Goal: Task Accomplishment & Management: Manage account settings

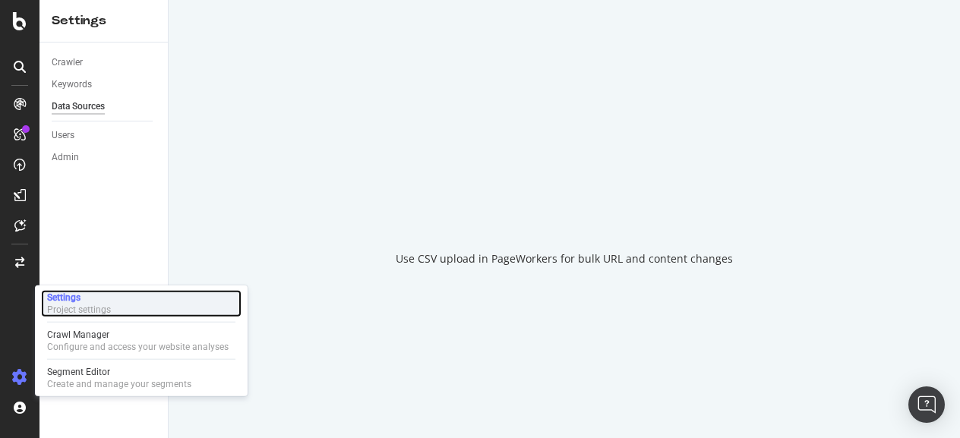
click at [132, 314] on div "Settings Project settings" at bounding box center [141, 303] width 200 height 27
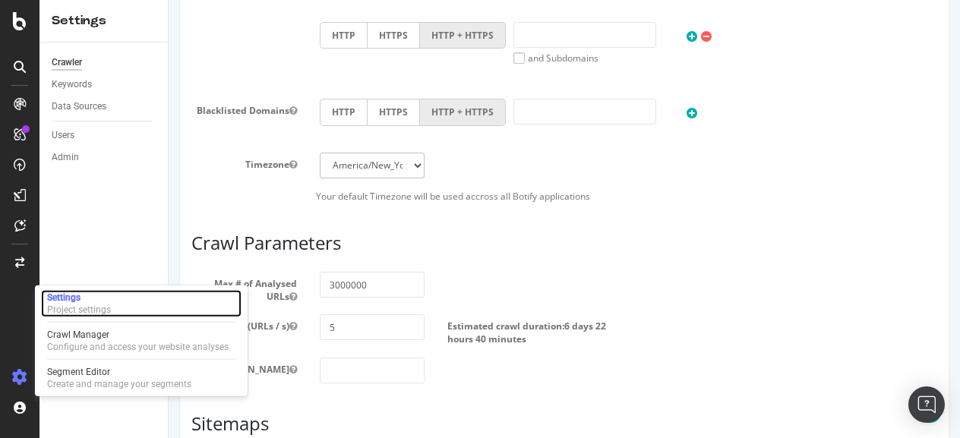
scroll to position [559, 0]
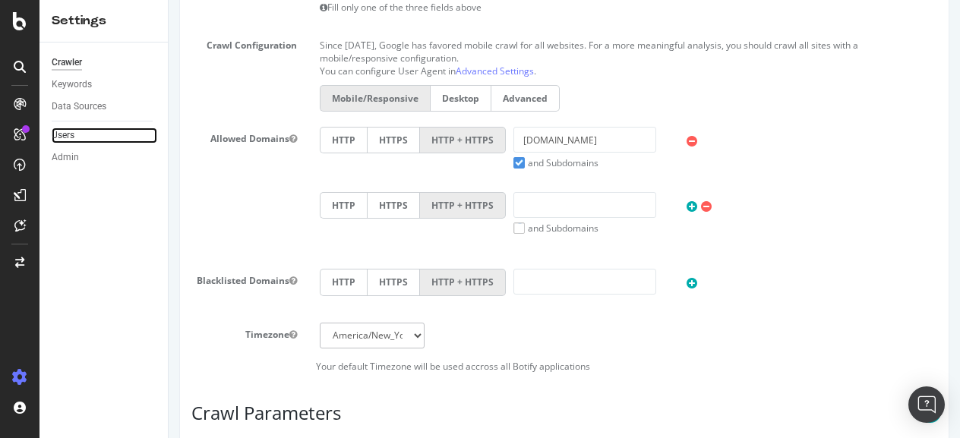
click at [88, 137] on link "Users" at bounding box center [105, 136] width 106 height 16
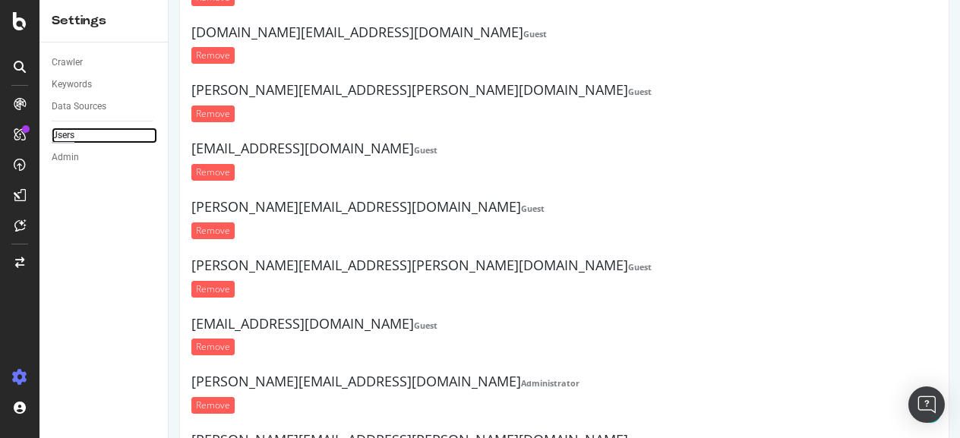
scroll to position [1139, 0]
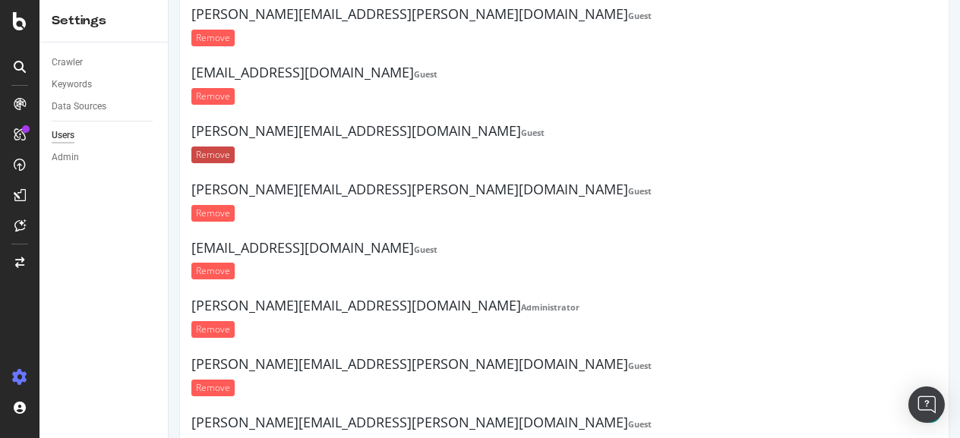
click at [217, 147] on input "Remove" at bounding box center [212, 155] width 43 height 17
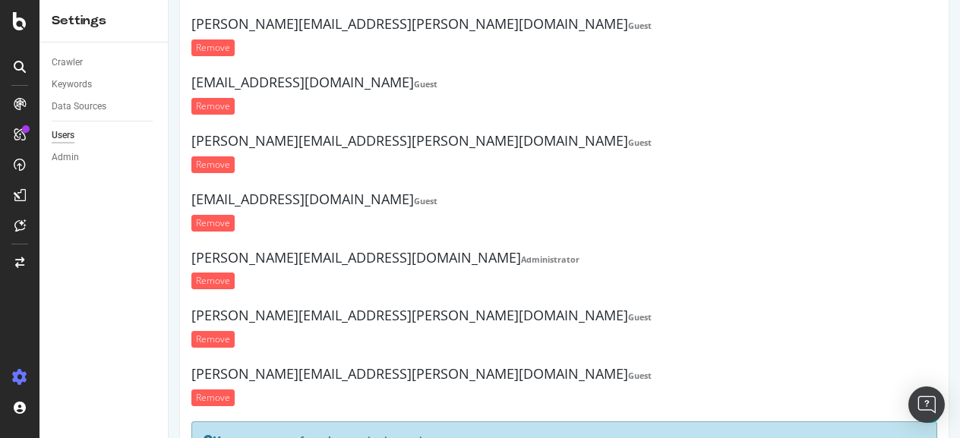
scroll to position [1215, 0]
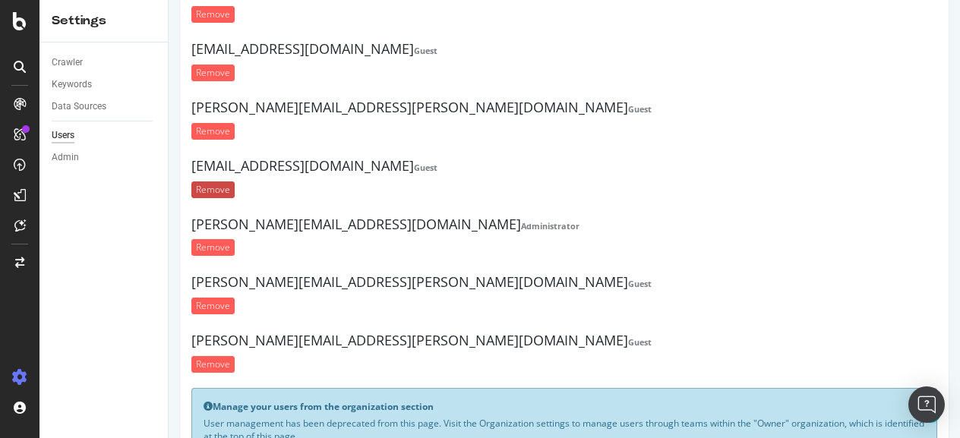
click at [219, 181] on input "Remove" at bounding box center [212, 189] width 43 height 17
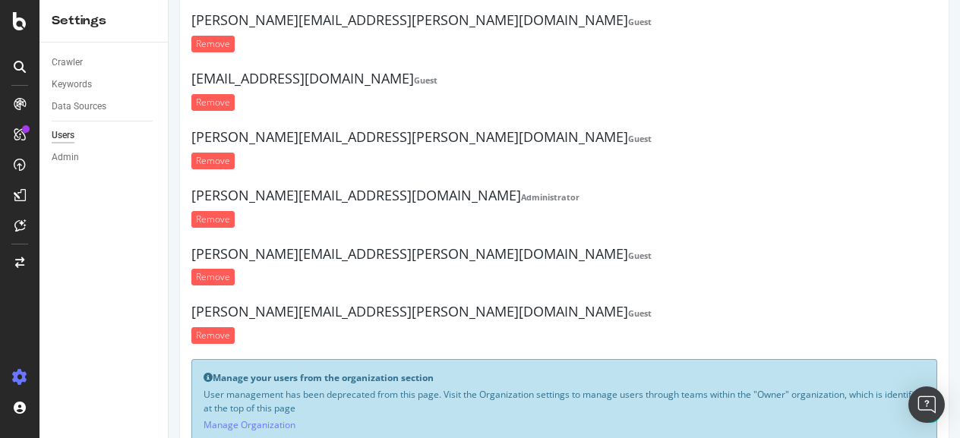
scroll to position [1219, 0]
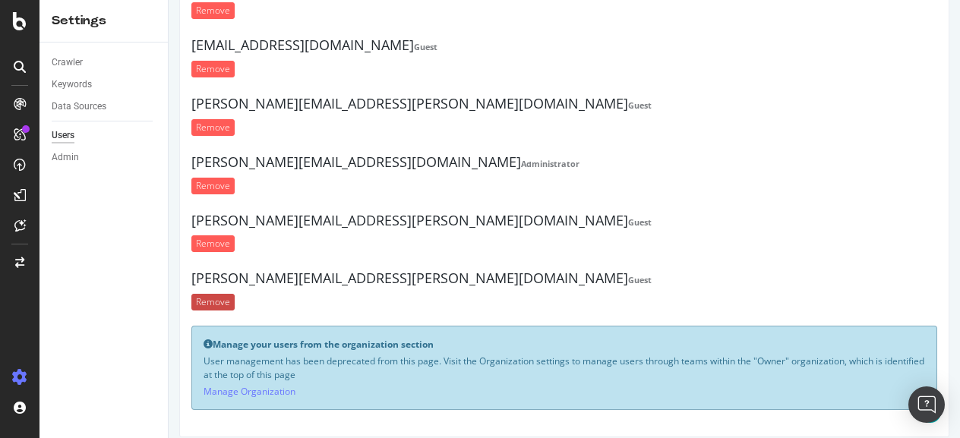
click at [222, 294] on input "Remove" at bounding box center [212, 302] width 43 height 17
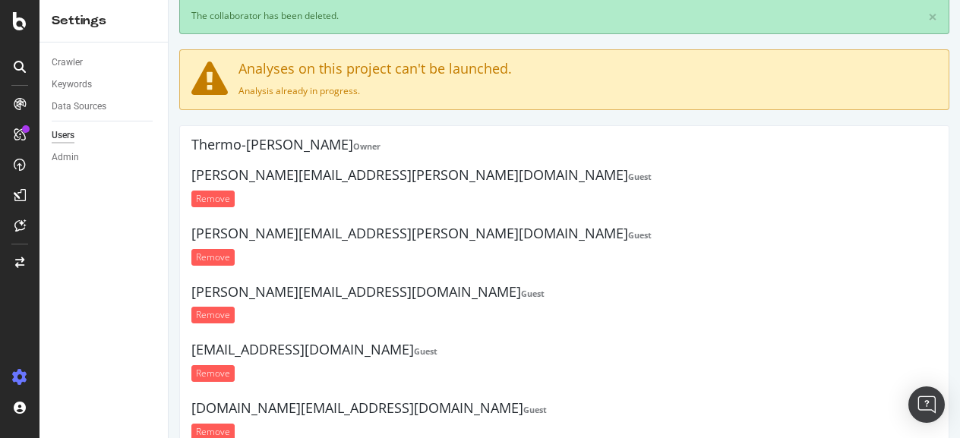
scroll to position [0, 0]
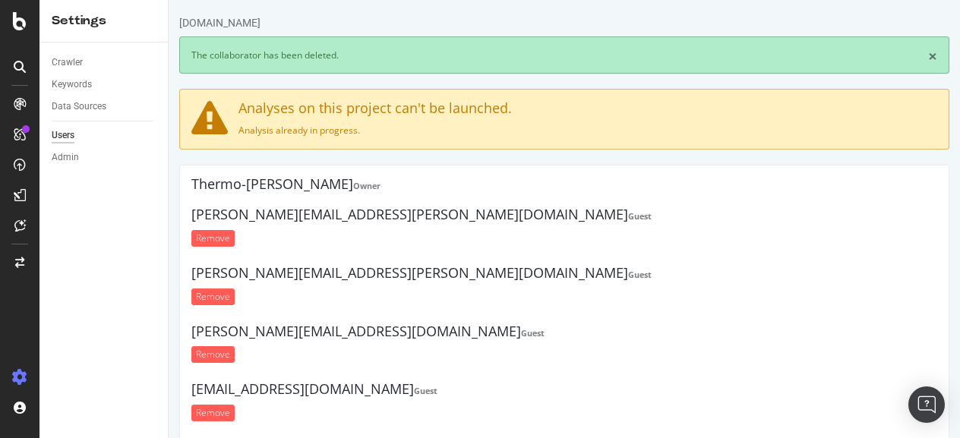
drag, startPoint x: 920, startPoint y: 57, endPoint x: 913, endPoint y: 61, distance: 8.9
click at [928, 57] on link "×" at bounding box center [932, 57] width 9 height 16
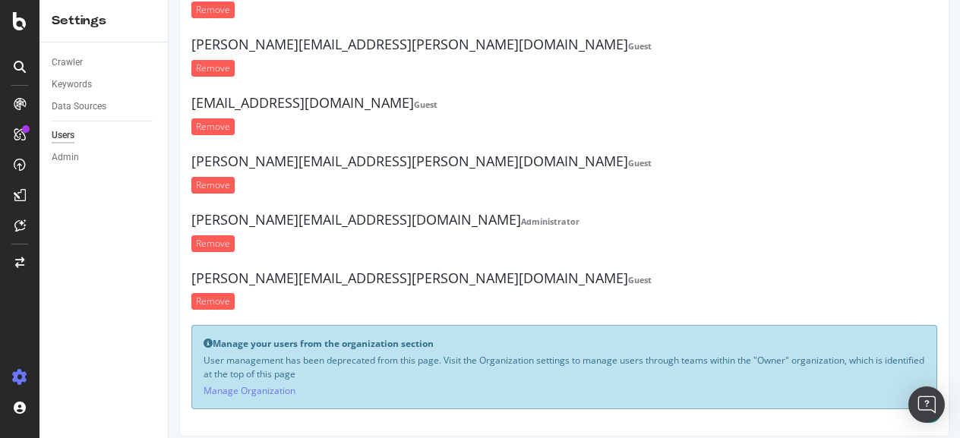
scroll to position [1108, 0]
click at [61, 138] on div "Users" at bounding box center [63, 136] width 23 height 16
click at [58, 158] on div "Admin" at bounding box center [65, 158] width 27 height 16
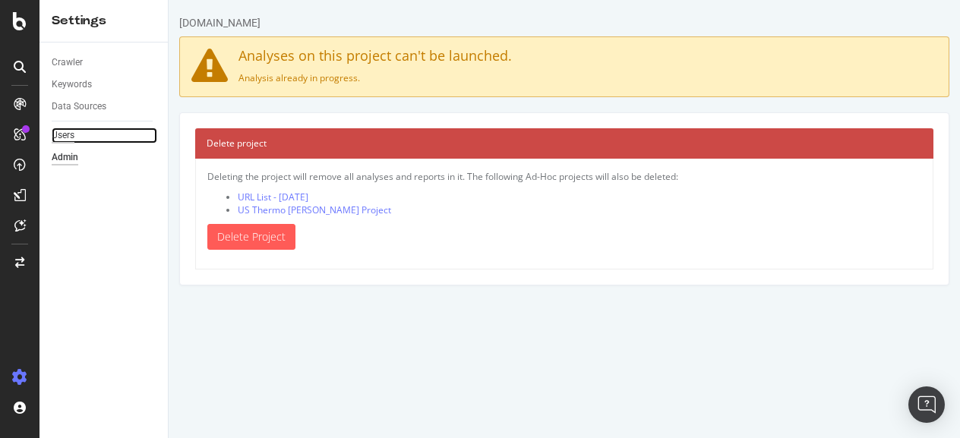
click at [64, 128] on div "Users" at bounding box center [63, 136] width 23 height 16
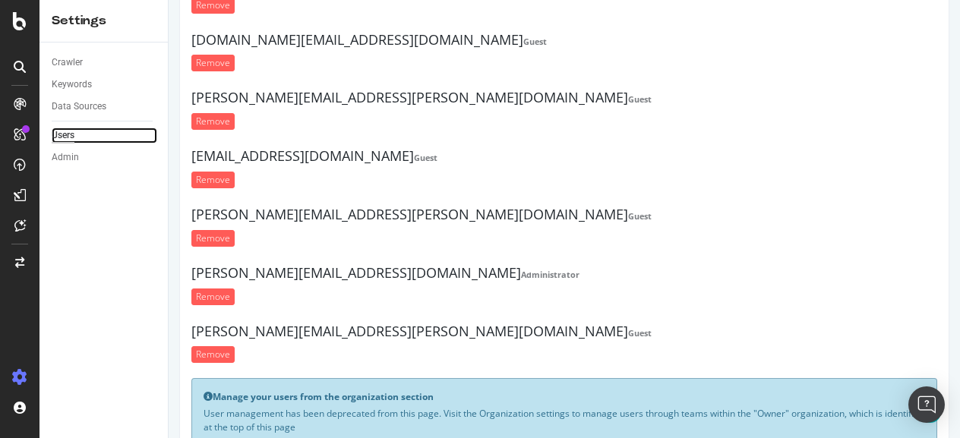
scroll to position [1108, 0]
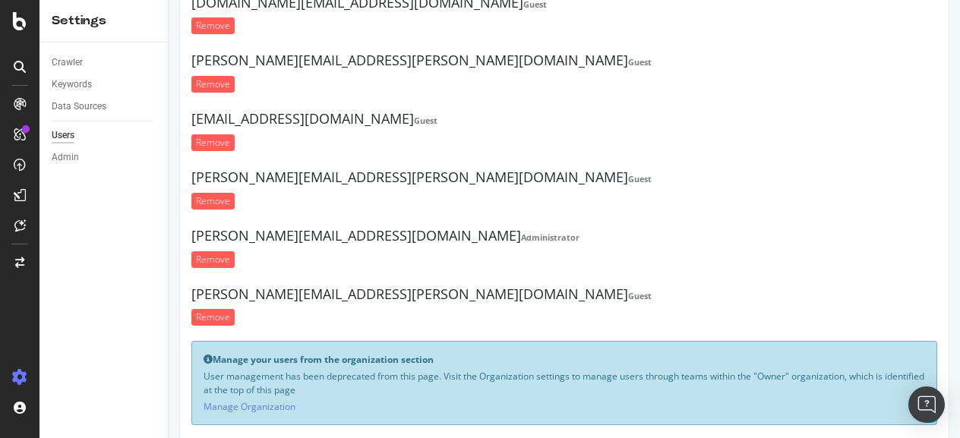
scroll to position [1108, 0]
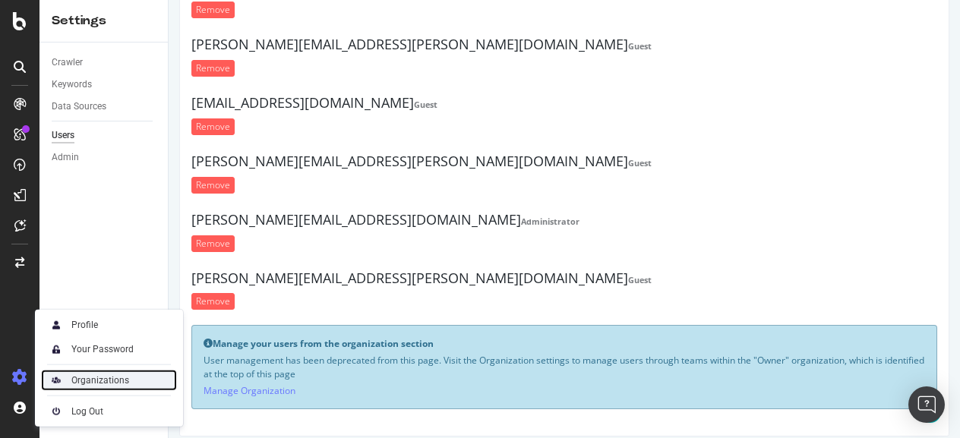
click at [114, 381] on div "Organizations" at bounding box center [100, 380] width 58 height 12
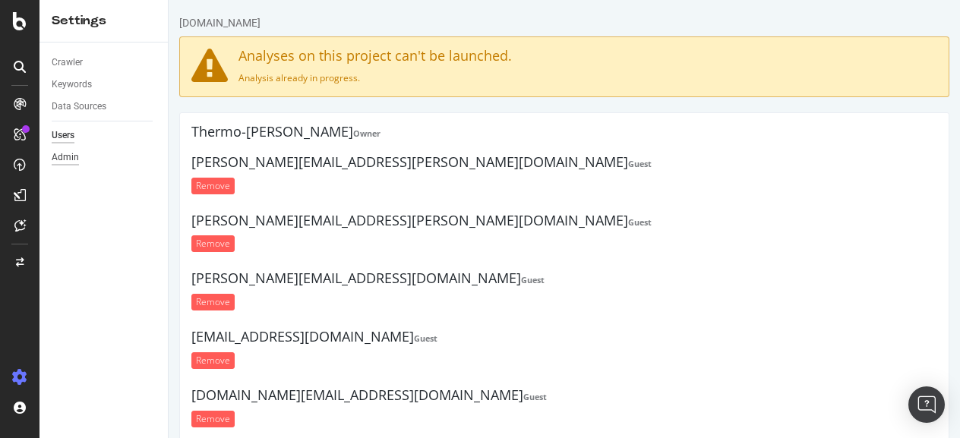
click at [74, 162] on div "Admin" at bounding box center [65, 158] width 27 height 16
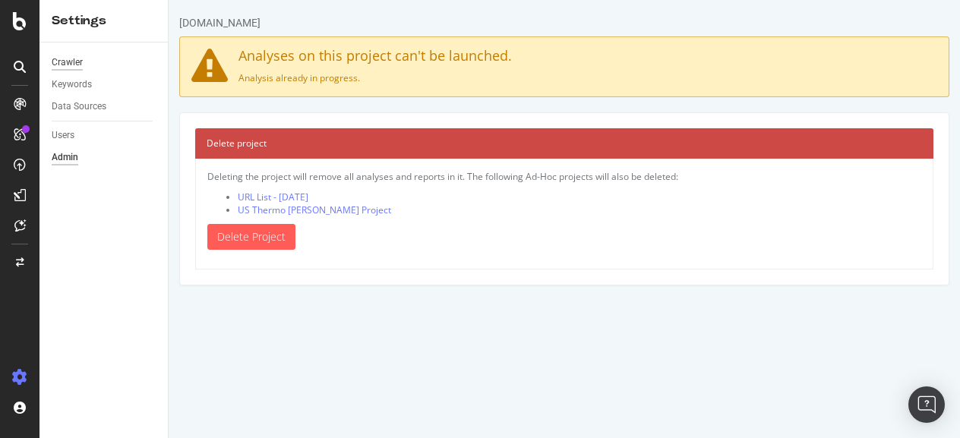
click at [64, 60] on div "Crawler" at bounding box center [67, 63] width 31 height 16
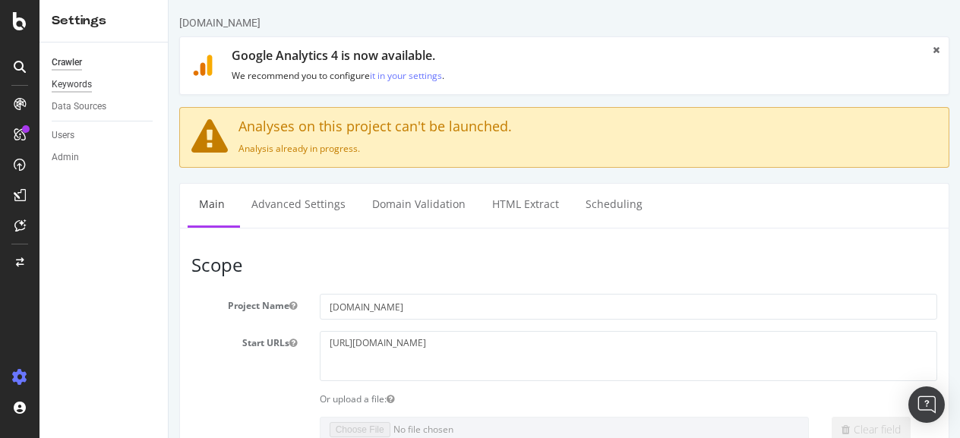
click at [74, 84] on div "Keywords" at bounding box center [72, 85] width 40 height 16
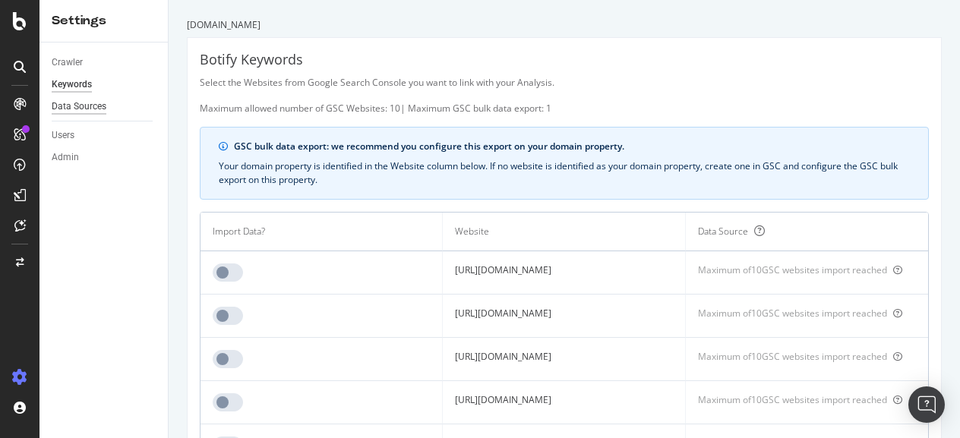
click at [90, 102] on div "Data Sources" at bounding box center [79, 107] width 55 height 16
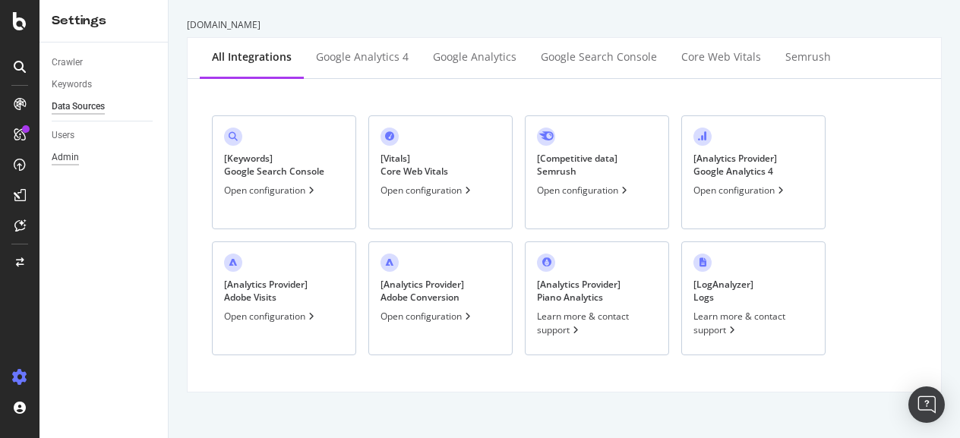
click at [62, 156] on div "Admin" at bounding box center [65, 158] width 27 height 16
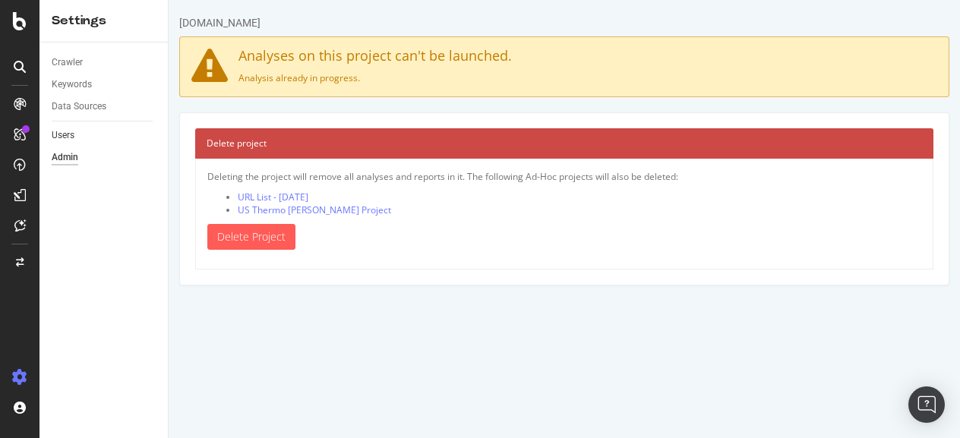
click at [75, 128] on link "Users" at bounding box center [105, 136] width 106 height 16
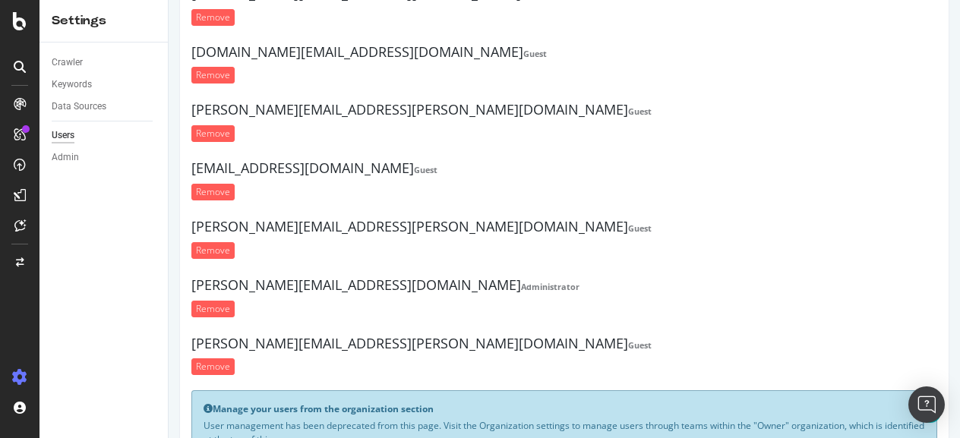
scroll to position [1108, 0]
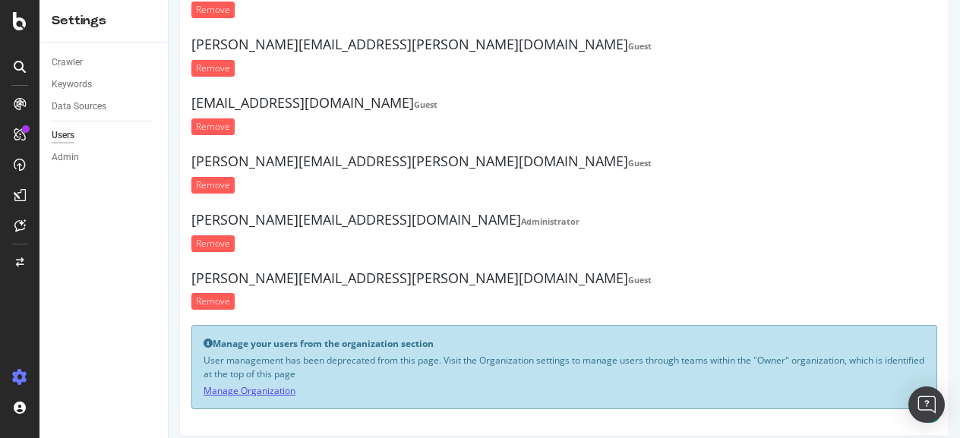
click at [248, 384] on link "Manage Organization" at bounding box center [249, 390] width 92 height 13
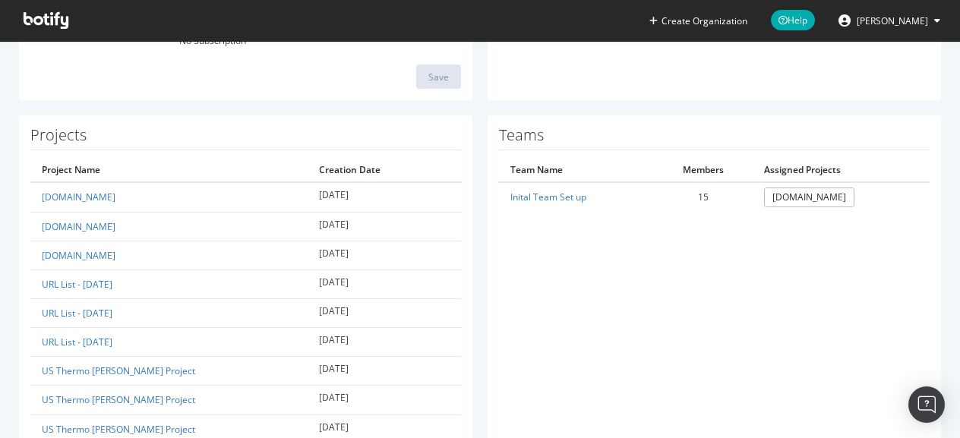
scroll to position [289, 0]
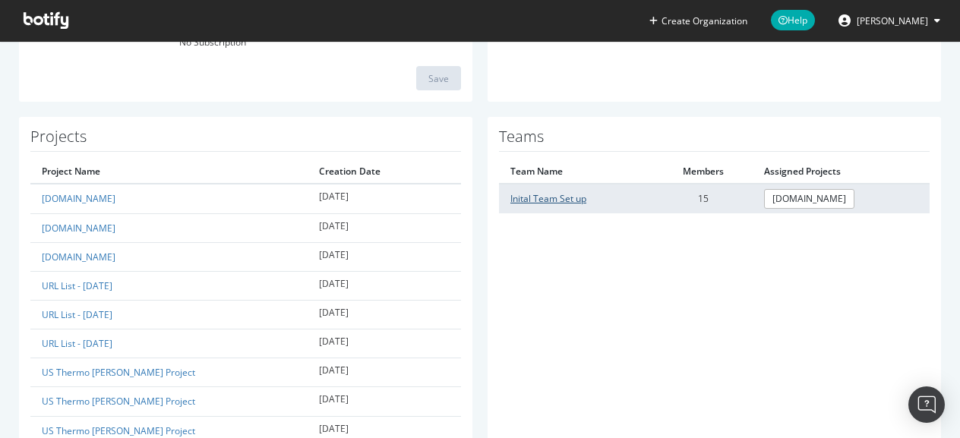
click at [534, 192] on link "Inital Team Set up" at bounding box center [548, 198] width 76 height 13
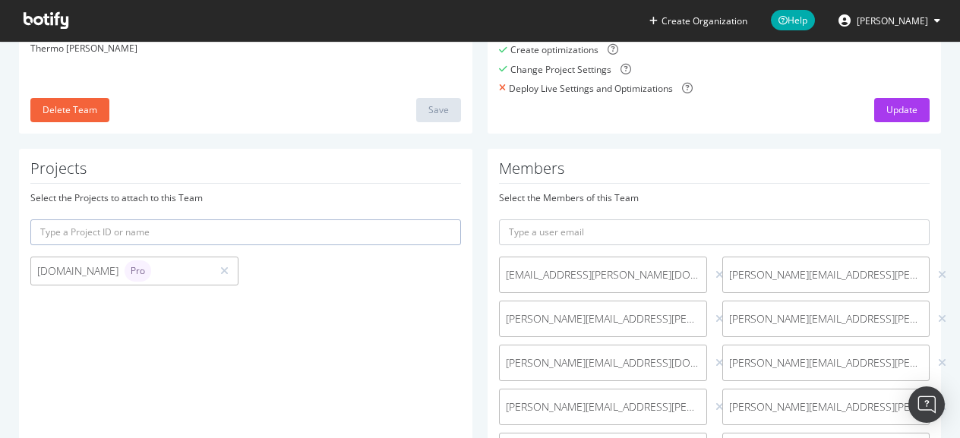
scroll to position [147, 0]
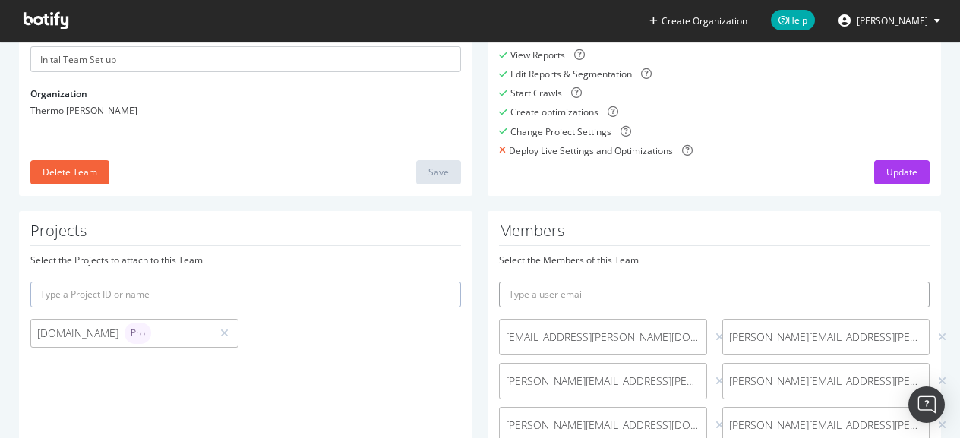
click at [560, 294] on input "text" at bounding box center [714, 295] width 430 height 26
paste input "[PERSON_NAME][EMAIL_ADDRESS][PERSON_NAME][DOMAIN_NAME]"
type input "[PERSON_NAME][EMAIL_ADDRESS][PERSON_NAME][DOMAIN_NAME]"
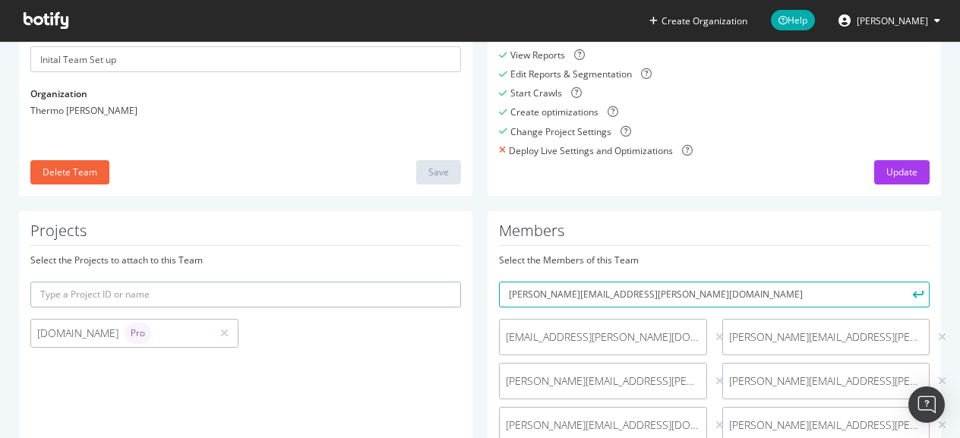
click at [913, 291] on icon "submit" at bounding box center [918, 294] width 11 height 8
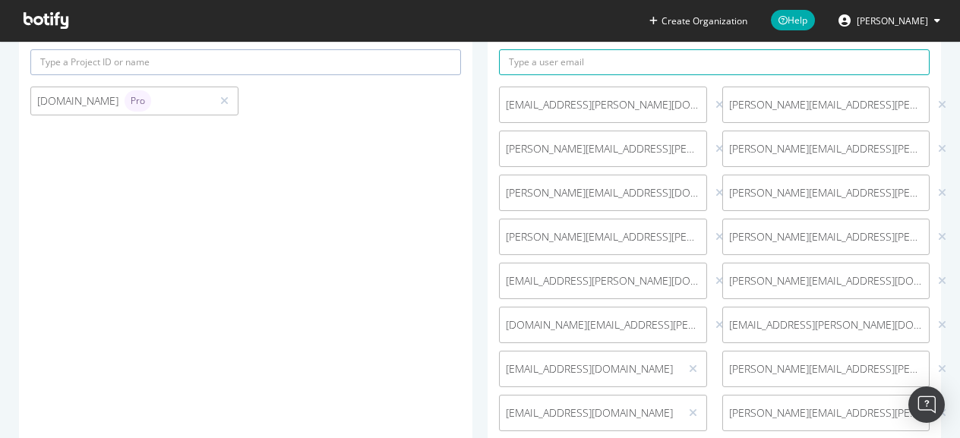
scroll to position [451, 0]
